Goal: Check status: Check status

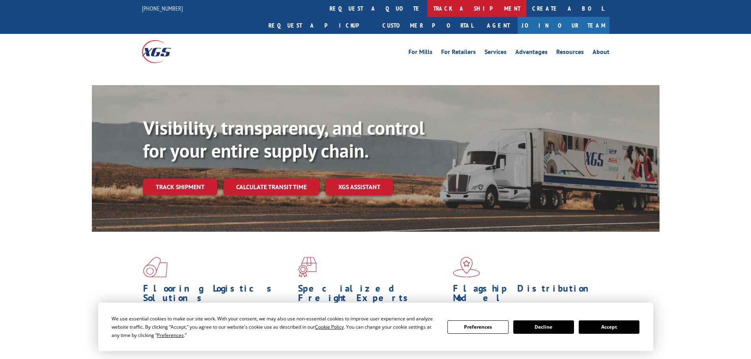
click at [427, 6] on link "track a shipment" at bounding box center [476, 8] width 99 height 17
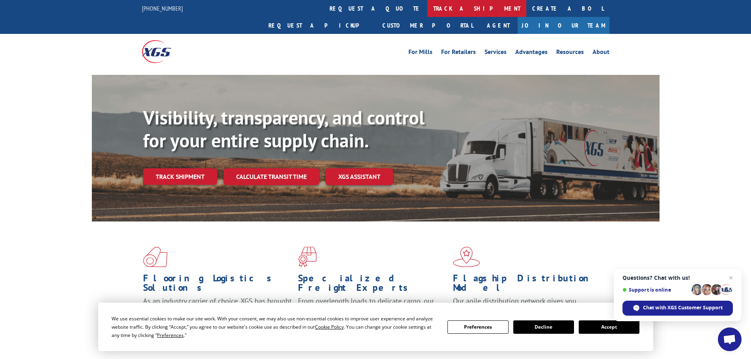
click at [427, 7] on link "track a shipment" at bounding box center [476, 8] width 99 height 17
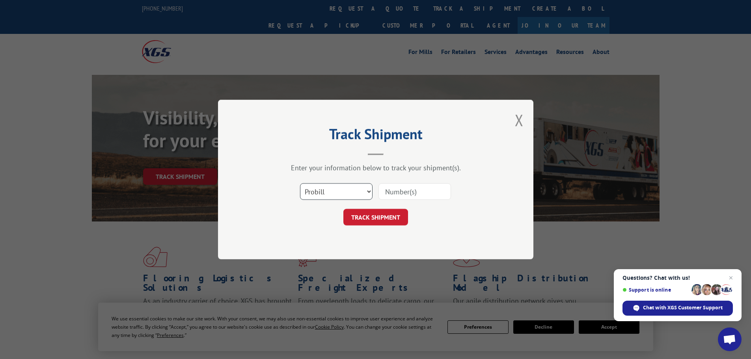
click at [356, 191] on select "Select category... Probill BOL PO" at bounding box center [336, 191] width 73 height 17
click at [395, 189] on input at bounding box center [414, 191] width 73 height 17
paste input "2918406881"
type input "2918406881"
click at [378, 215] on button "TRACK SHIPMENT" at bounding box center [375, 217] width 65 height 17
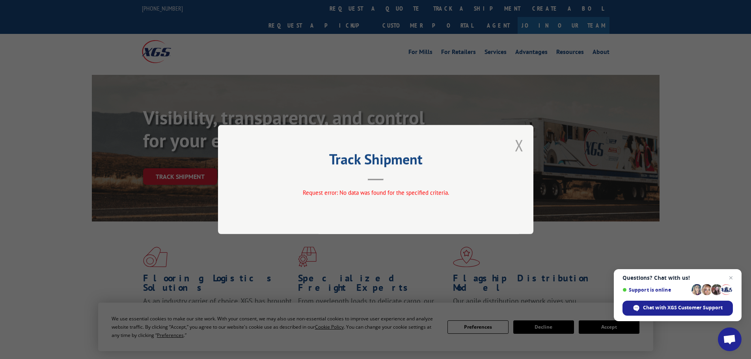
click at [519, 145] on button "Close modal" at bounding box center [519, 145] width 9 height 21
